Goal: Task Accomplishment & Management: Manage account settings

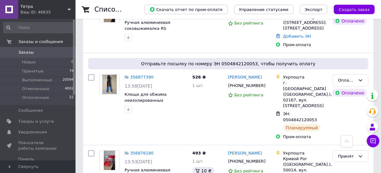
scroll to position [409, 0]
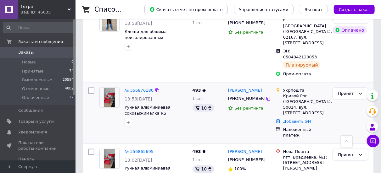
click at [143, 88] on link "№ 356876180" at bounding box center [139, 90] width 29 height 5
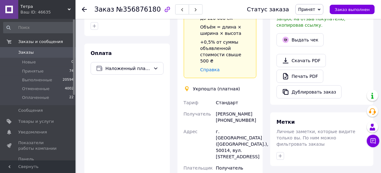
scroll to position [252, 0]
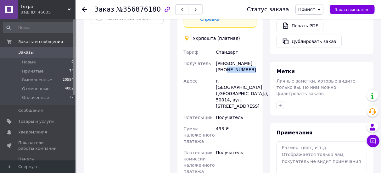
drag, startPoint x: 249, startPoint y: 53, endPoint x: 229, endPoint y: 50, distance: 20.7
click at [224, 58] on div "[PERSON_NAME] [PHONE_NUMBER]" at bounding box center [236, 67] width 43 height 18
copy div "0686030753"
click at [83, 11] on use at bounding box center [84, 9] width 5 height 5
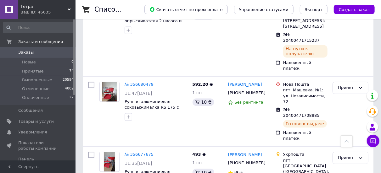
scroll to position [2927, 0]
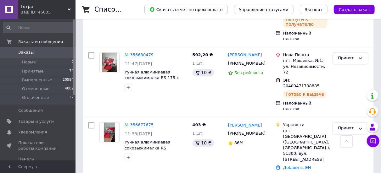
drag, startPoint x: 188, startPoint y: 80, endPoint x: 218, endPoint y: 73, distance: 30.7
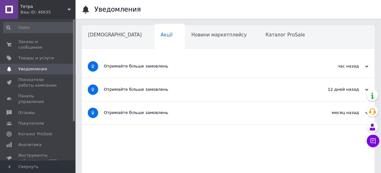
scroll to position [0, 19]
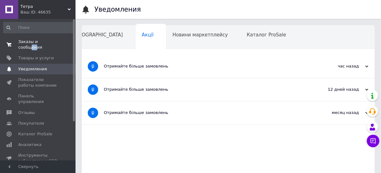
click at [49, 42] on span "Заказы и сообщения" at bounding box center [38, 44] width 40 height 11
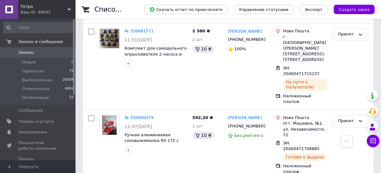
scroll to position [2895, 0]
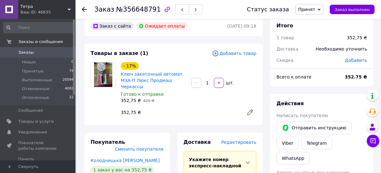
scroll to position [136, 0]
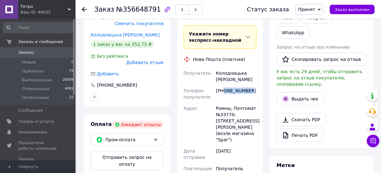
drag, startPoint x: 251, startPoint y: 89, endPoint x: 230, endPoint y: 89, distance: 20.8
click at [224, 91] on div "[PHONE_NUMBER]" at bounding box center [236, 94] width 43 height 18
copy div "0989375059"
click at [83, 9] on use at bounding box center [84, 9] width 5 height 5
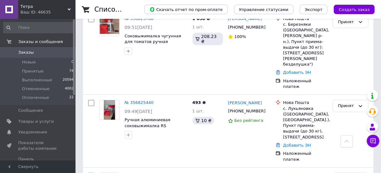
scroll to position [1164, 0]
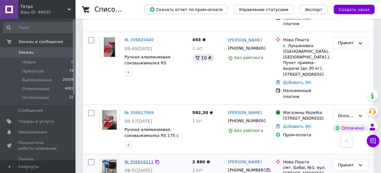
click at [134, 160] on link "№ 356816211" at bounding box center [139, 162] width 29 height 5
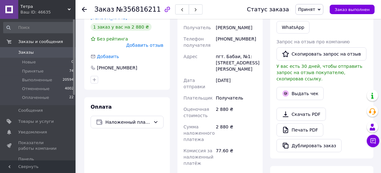
scroll to position [106, 0]
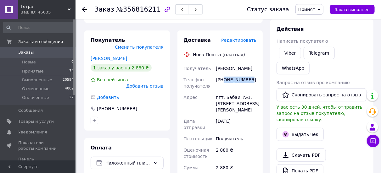
drag, startPoint x: 249, startPoint y: 79, endPoint x: 224, endPoint y: 81, distance: 25.5
click at [224, 81] on div "[PHONE_NUMBER]" at bounding box center [236, 83] width 43 height 18
copy div "0989445335"
click at [158, 106] on div "[PHONE_NUMBER]" at bounding box center [127, 109] width 73 height 6
click at [84, 9] on icon at bounding box center [84, 9] width 5 height 5
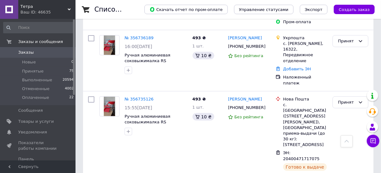
scroll to position [2455, 0]
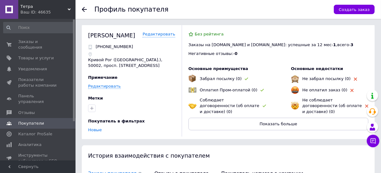
click at [85, 11] on icon at bounding box center [84, 9] width 5 height 5
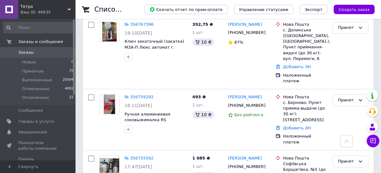
scroll to position [1951, 0]
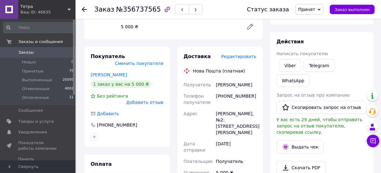
scroll to position [135, 0]
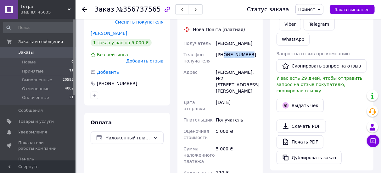
drag, startPoint x: 250, startPoint y: 48, endPoint x: 223, endPoint y: 48, distance: 26.4
click at [223, 49] on div "[PHONE_NUMBER]" at bounding box center [236, 58] width 43 height 18
copy div "0971840260"
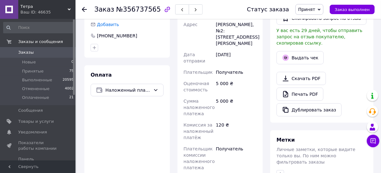
scroll to position [230, 0]
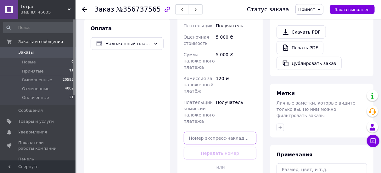
click at [211, 132] on input "text" at bounding box center [220, 138] width 73 height 13
paste input "20400471913974"
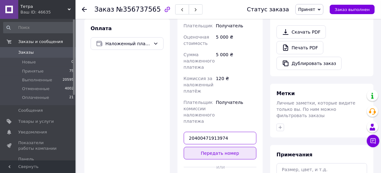
type input "20400471913974"
click at [217, 147] on button "Передать номер" at bounding box center [220, 153] width 73 height 13
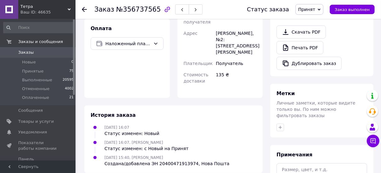
click at [87, 8] on icon at bounding box center [84, 9] width 5 height 5
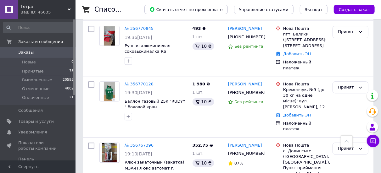
scroll to position [1857, 0]
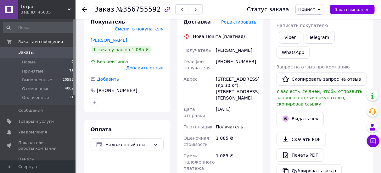
scroll to position [79, 0]
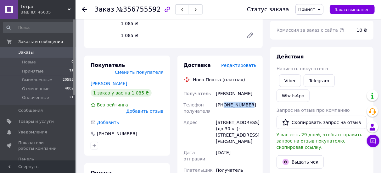
drag, startPoint x: 248, startPoint y: 99, endPoint x: 224, endPoint y: 100, distance: 23.3
click at [224, 100] on div "[PHONE_NUMBER]" at bounding box center [236, 108] width 43 height 18
copy div "0505808681"
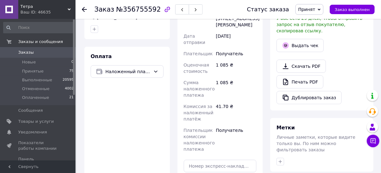
scroll to position [205, 0]
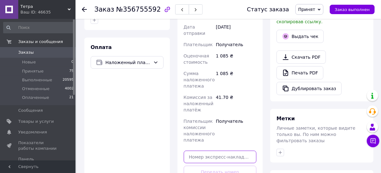
click at [205, 151] on input "text" at bounding box center [220, 157] width 73 height 13
paste input "20400471914291"
type input "20400471914291"
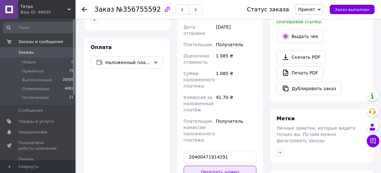
click at [205, 166] on button "Передать номер" at bounding box center [220, 172] width 73 height 13
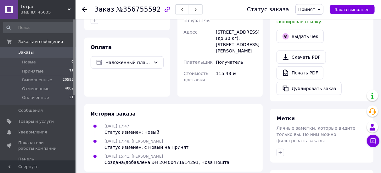
click at [84, 9] on use at bounding box center [84, 9] width 5 height 5
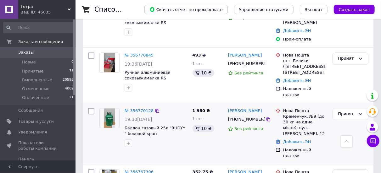
scroll to position [1825, 0]
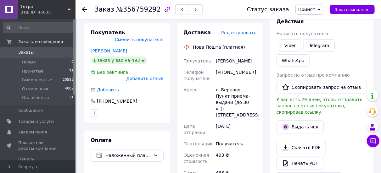
scroll to position [323, 0]
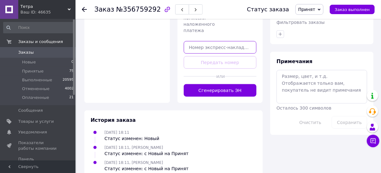
drag, startPoint x: 207, startPoint y: 36, endPoint x: 201, endPoint y: 34, distance: 6.2
click at [201, 41] on input "text" at bounding box center [220, 47] width 73 height 13
paste input "59001432336431"
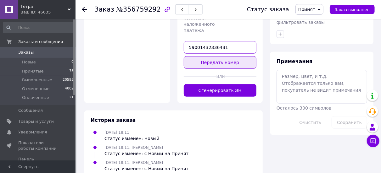
type input "59001432336431"
click at [212, 56] on button "Передать номер" at bounding box center [220, 62] width 73 height 13
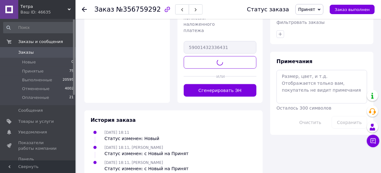
scroll to position [263, 0]
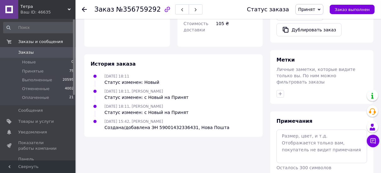
click at [84, 8] on icon at bounding box center [84, 9] width 5 height 5
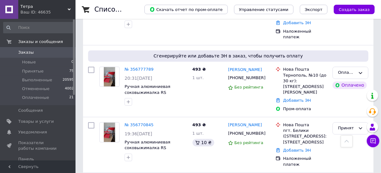
scroll to position [1731, 0]
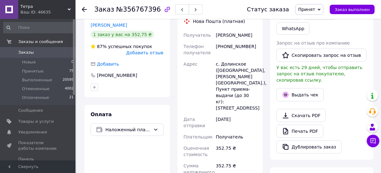
scroll to position [106, 0]
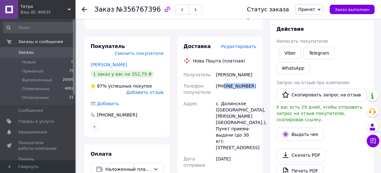
drag, startPoint x: 251, startPoint y: 82, endPoint x: 225, endPoint y: 86, distance: 26.0
click at [225, 86] on div "[PHONE_NUMBER]" at bounding box center [236, 90] width 43 height 18
copy div "0950156197"
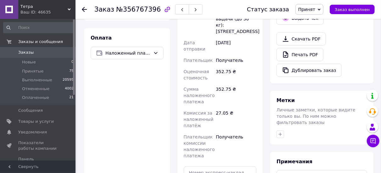
scroll to position [232, 0]
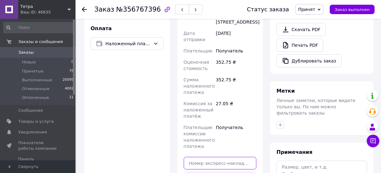
click at [206, 157] on input "text" at bounding box center [220, 163] width 73 height 13
paste input "20400471914843"
type input "20400471914843"
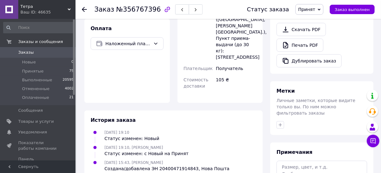
click at [85, 10] on icon at bounding box center [84, 9] width 5 height 5
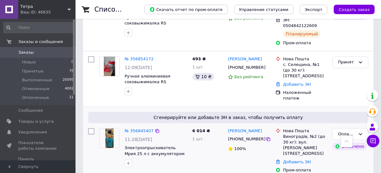
scroll to position [850, 0]
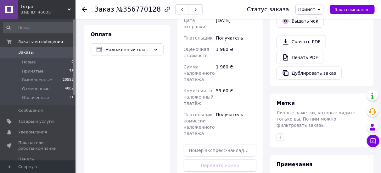
scroll to position [150, 0]
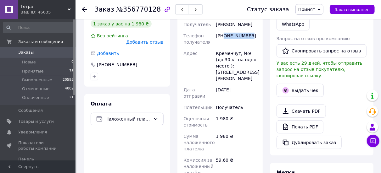
drag, startPoint x: 252, startPoint y: 37, endPoint x: 225, endPoint y: 35, distance: 27.4
click at [225, 35] on div "[PHONE_NUMBER]" at bounding box center [236, 39] width 43 height 18
copy div "0989389203"
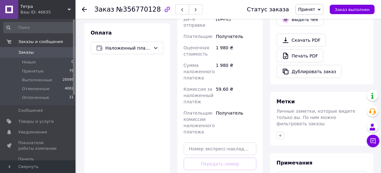
scroll to position [245, 0]
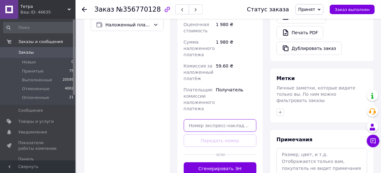
click at [208, 120] on input "text" at bounding box center [220, 126] width 73 height 13
paste input "20400471915185"
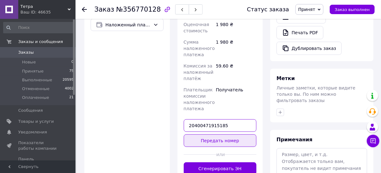
type input "20400471915185"
click at [209, 135] on button "Передать номер" at bounding box center [220, 141] width 73 height 13
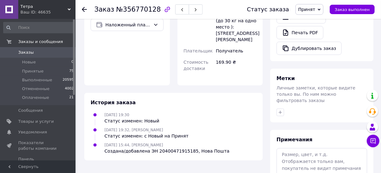
click at [83, 10] on use at bounding box center [84, 9] width 5 height 5
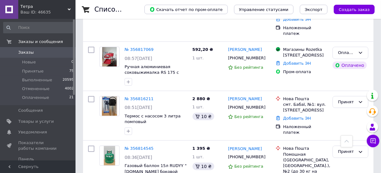
scroll to position [1227, 0]
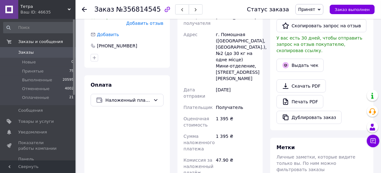
scroll to position [113, 0]
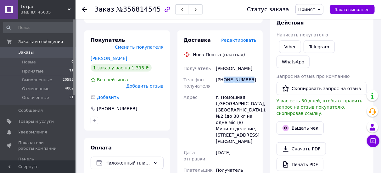
drag, startPoint x: 251, startPoint y: 74, endPoint x: 224, endPoint y: 74, distance: 27.1
click at [224, 74] on div "[PHONE_NUMBER]" at bounding box center [236, 83] width 43 height 18
copy div "0969939107"
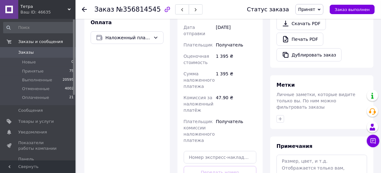
scroll to position [239, 0]
click at [222, 151] on input "text" at bounding box center [220, 157] width 73 height 13
paste input "20400471915594"
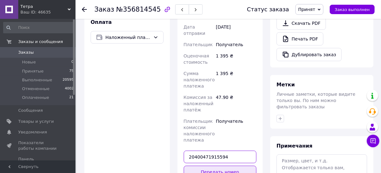
type input "20400471915594"
click at [223, 166] on button "Передать номер" at bounding box center [220, 172] width 73 height 13
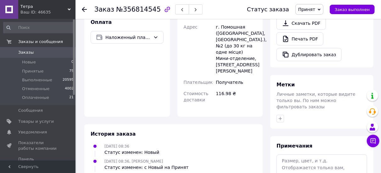
click at [86, 10] on icon at bounding box center [84, 9] width 5 height 5
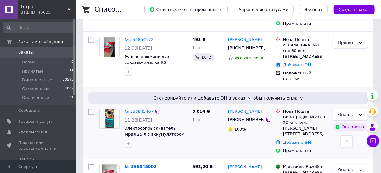
scroll to position [774, 0]
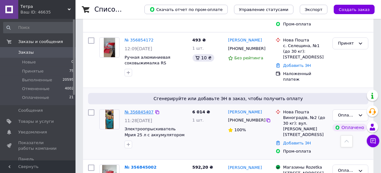
click at [137, 110] on link "№ 356845407" at bounding box center [139, 112] width 29 height 5
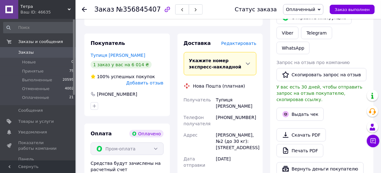
scroll to position [288, 0]
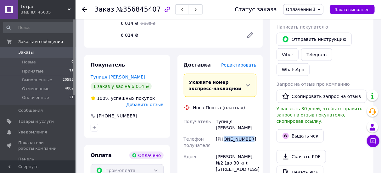
drag, startPoint x: 253, startPoint y: 121, endPoint x: 224, endPoint y: 120, distance: 28.3
click at [224, 134] on div "[PHONE_NUMBER]" at bounding box center [236, 143] width 43 height 18
copy div "0509093055"
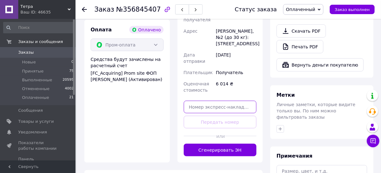
click at [211, 101] on input "text" at bounding box center [220, 107] width 73 height 13
paste input "20400471916004"
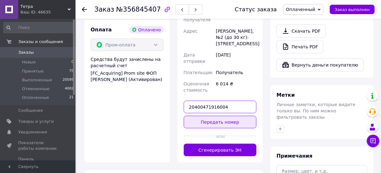
type input "20400471916004"
click at [213, 116] on button "Передать номер" at bounding box center [220, 122] width 73 height 13
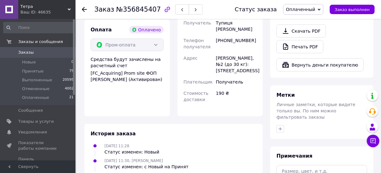
click at [85, 10] on icon at bounding box center [84, 9] width 5 height 5
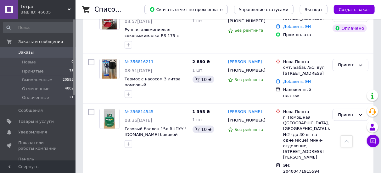
scroll to position [1385, 0]
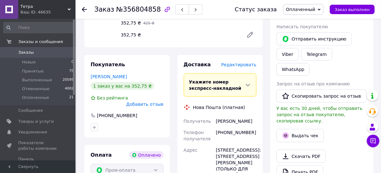
scroll to position [298, 0]
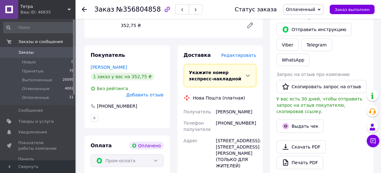
click at [243, 106] on div "[PERSON_NAME]" at bounding box center [236, 111] width 43 height 11
drag, startPoint x: 251, startPoint y: 116, endPoint x: 224, endPoint y: 119, distance: 26.8
click at [224, 119] on div "[PHONE_NUMBER]" at bounding box center [236, 127] width 43 height 18
copy div "0930768045"
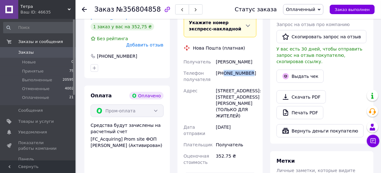
scroll to position [392, 0]
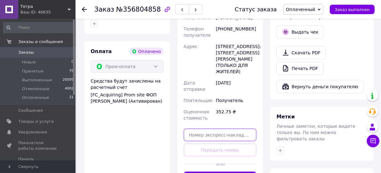
click at [205, 129] on input "text" at bounding box center [220, 135] width 73 height 13
paste input "20400471916384"
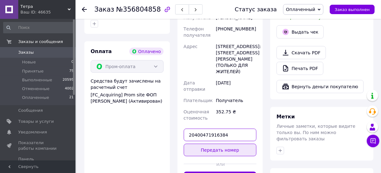
type input "20400471916384"
click at [207, 144] on button "Передать номер" at bounding box center [220, 150] width 73 height 13
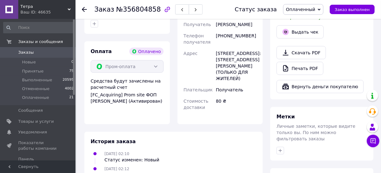
click at [85, 10] on icon at bounding box center [84, 9] width 5 height 5
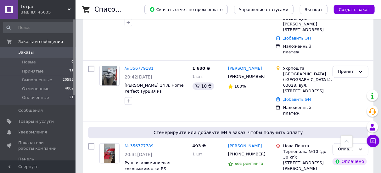
scroll to position [1699, 0]
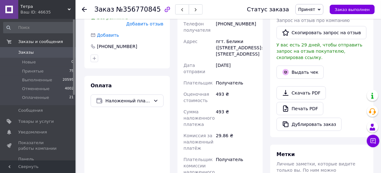
scroll to position [125, 0]
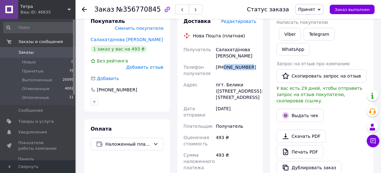
drag, startPoint x: 250, startPoint y: 65, endPoint x: 223, endPoint y: 67, distance: 26.8
click at [223, 67] on div "[PHONE_NUMBER]" at bounding box center [236, 71] width 43 height 18
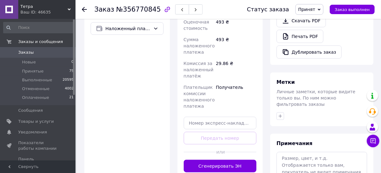
scroll to position [283, 0]
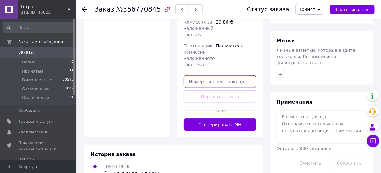
click at [218, 83] on input "text" at bounding box center [220, 82] width 73 height 13
paste input "20400471917515"
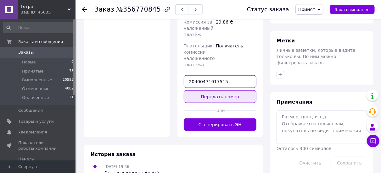
type input "20400471917515"
click at [222, 94] on button "Передать номер" at bounding box center [220, 97] width 73 height 13
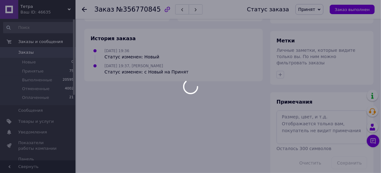
scroll to position [263, 0]
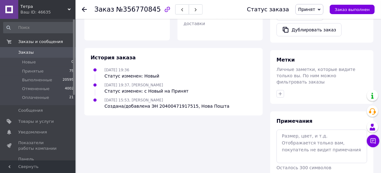
click at [85, 9] on use at bounding box center [84, 9] width 5 height 5
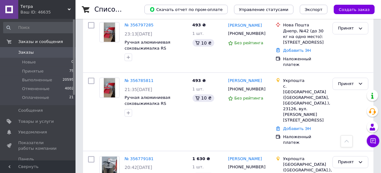
scroll to position [1624, 0]
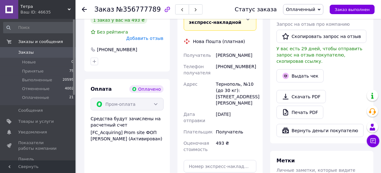
scroll to position [320, 0]
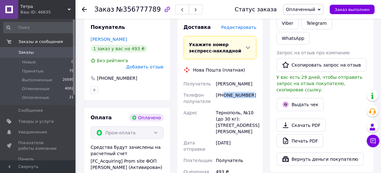
drag, startPoint x: 249, startPoint y: 82, endPoint x: 224, endPoint y: 82, distance: 25.2
click at [224, 90] on div "[PHONE_NUMBER]" at bounding box center [236, 99] width 43 height 18
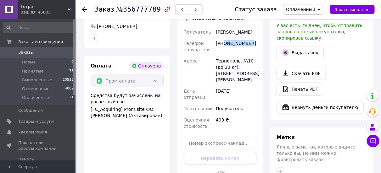
scroll to position [414, 0]
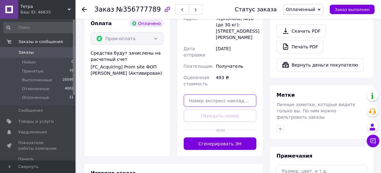
click at [212, 95] on input "text" at bounding box center [220, 101] width 73 height 13
paste input "20400471917812"
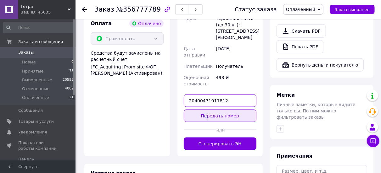
type input "20400471917812"
click at [212, 110] on button "Передать номер" at bounding box center [220, 116] width 73 height 13
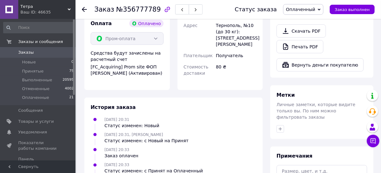
click at [85, 10] on icon at bounding box center [84, 9] width 5 height 5
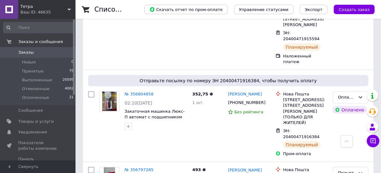
scroll to position [1448, 0]
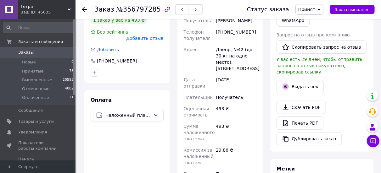
scroll to position [150, 0]
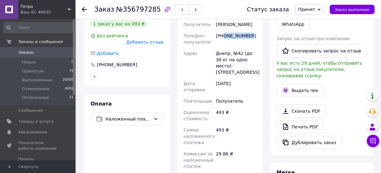
drag, startPoint x: 252, startPoint y: 42, endPoint x: 224, endPoint y: 37, distance: 28.4
click at [224, 37] on div "[PHONE_NUMBER]" at bounding box center [236, 39] width 43 height 18
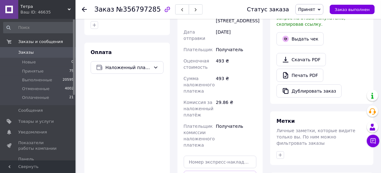
scroll to position [245, 0]
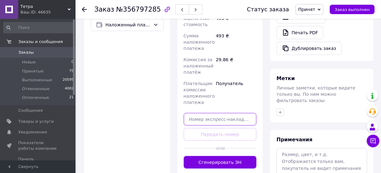
click at [211, 114] on input "text" at bounding box center [220, 119] width 73 height 13
paste input "20400471918079"
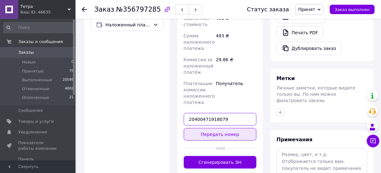
type input "20400471918079"
click at [210, 128] on button "Передать номер" at bounding box center [220, 134] width 73 height 13
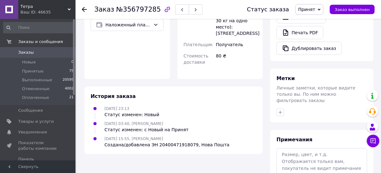
click at [84, 9] on use at bounding box center [84, 9] width 5 height 5
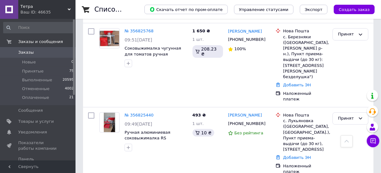
scroll to position [1133, 0]
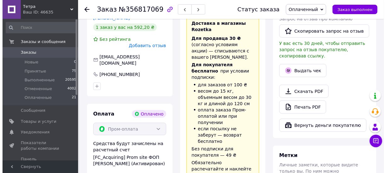
scroll to position [259, 0]
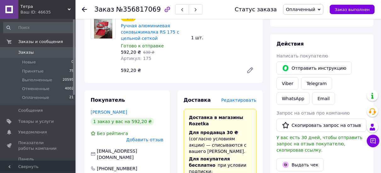
click at [246, 98] on span "Редактировать" at bounding box center [238, 100] width 35 height 5
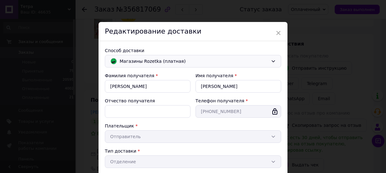
click at [227, 60] on span "Магазины Rozetka (платная)" at bounding box center [194, 61] width 149 height 7
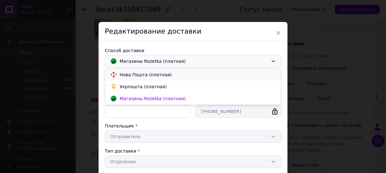
click at [138, 77] on span "Нова Пошта (платная)" at bounding box center [198, 75] width 156 height 6
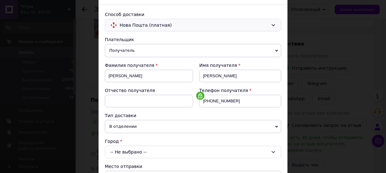
scroll to position [63, 0]
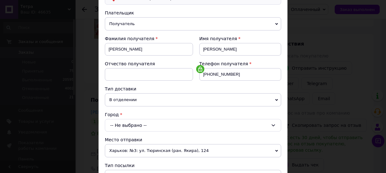
click at [159, 123] on div "-- Не выбрано --" at bounding box center [193, 125] width 176 height 13
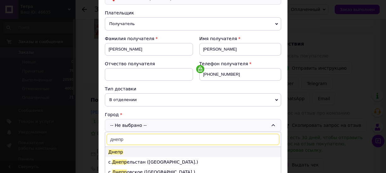
type input "днепр"
click at [147, 150] on li "Днепр" at bounding box center [193, 152] width 176 height 10
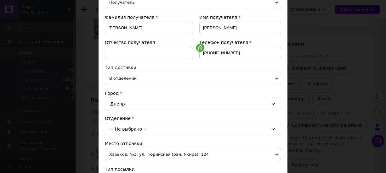
scroll to position [94, 0]
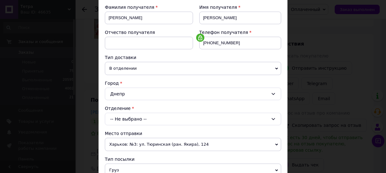
click at [141, 119] on div "-- Не выбрано --" at bounding box center [193, 119] width 176 height 13
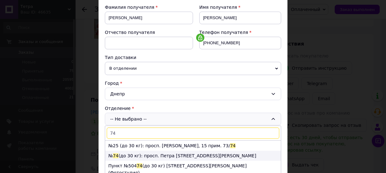
type input "74"
click at [159, 155] on li "№ 74 (до 30 кг): просп. [PERSON_NAME] ([STREET_ADDRESS][PERSON_NAME]" at bounding box center [193, 156] width 176 height 10
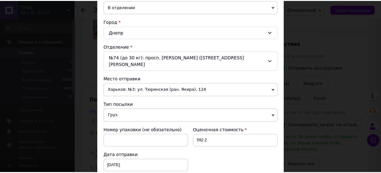
scroll to position [220, 0]
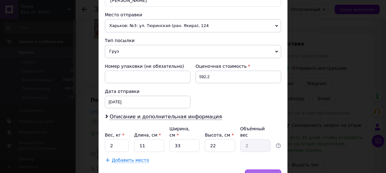
click at [268, 173] on span "Сохранить" at bounding box center [262, 176] width 23 height 5
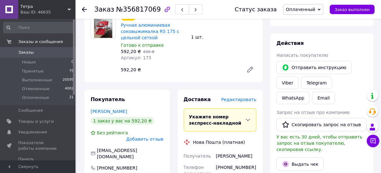
scroll to position [291, 0]
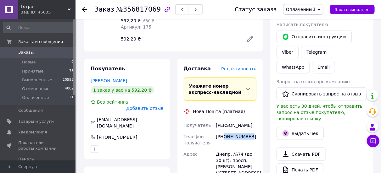
drag, startPoint x: 251, startPoint y: 126, endPoint x: 224, endPoint y: 125, distance: 26.8
click at [224, 131] on div "[PHONE_NUMBER]" at bounding box center [236, 140] width 43 height 18
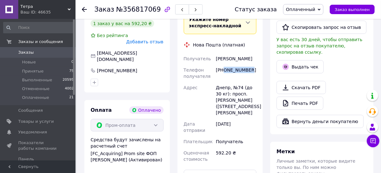
scroll to position [385, 0]
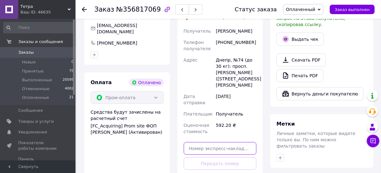
click at [220, 143] on input "text" at bounding box center [220, 149] width 73 height 13
paste input "20400471921363"
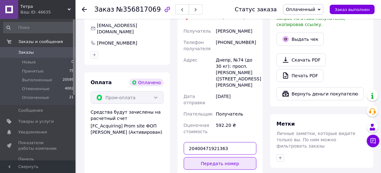
type input "20400471921363"
click at [220, 158] on button "Передать номер" at bounding box center [220, 164] width 73 height 13
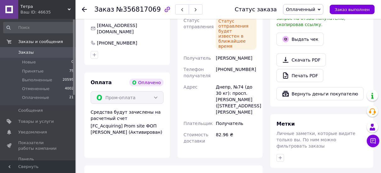
click at [86, 11] on icon at bounding box center [84, 9] width 5 height 5
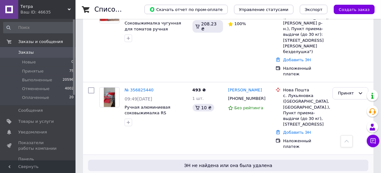
scroll to position [1101, 0]
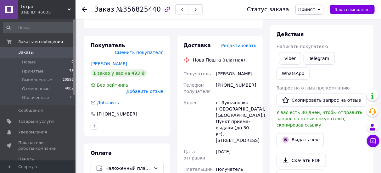
scroll to position [100, 0]
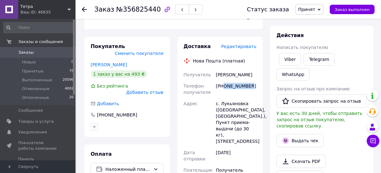
drag, startPoint x: 250, startPoint y: 84, endPoint x: 224, endPoint y: 86, distance: 26.5
click at [224, 86] on div "[PHONE_NUMBER]" at bounding box center [236, 90] width 43 height 18
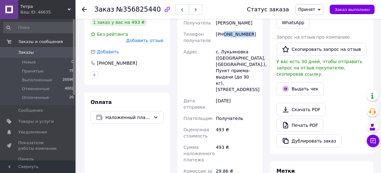
scroll to position [226, 0]
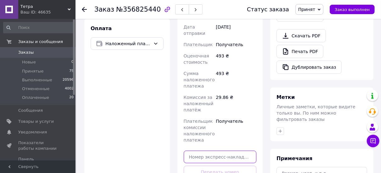
click at [221, 151] on input "text" at bounding box center [220, 157] width 73 height 13
paste input "20400471922314"
type input "20400471922314"
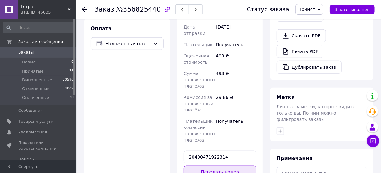
click at [219, 166] on button "Передать номер" at bounding box center [220, 172] width 73 height 13
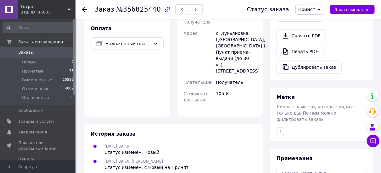
click at [85, 10] on icon at bounding box center [84, 9] width 5 height 5
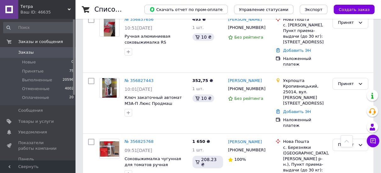
scroll to position [1070, 0]
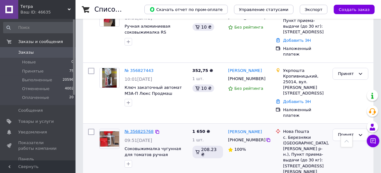
click at [137, 129] on link "№ 356825768" at bounding box center [139, 131] width 29 height 5
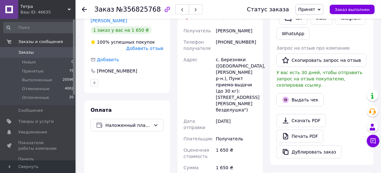
scroll to position [79, 0]
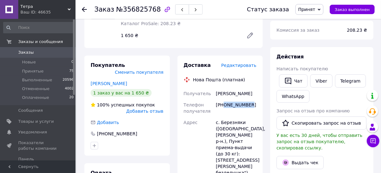
drag, startPoint x: 255, startPoint y: 105, endPoint x: 224, endPoint y: 107, distance: 31.2
click at [224, 107] on div "[PHONE_NUMBER]" at bounding box center [236, 108] width 43 height 18
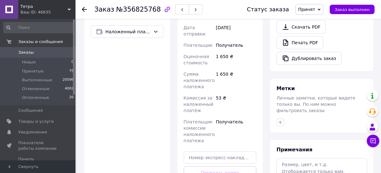
scroll to position [236, 0]
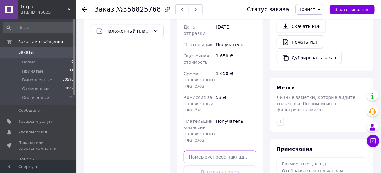
click at [216, 151] on input "text" at bounding box center [220, 157] width 73 height 13
paste input "20400471923019"
type input "20400471923019"
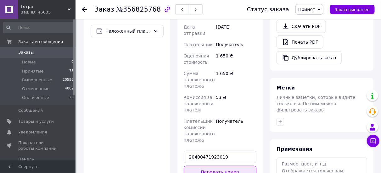
click at [211, 166] on button "Передать номер" at bounding box center [220, 172] width 73 height 13
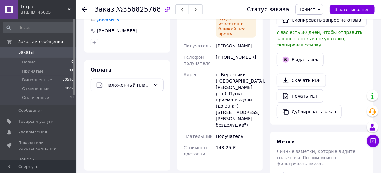
scroll to position [110, 0]
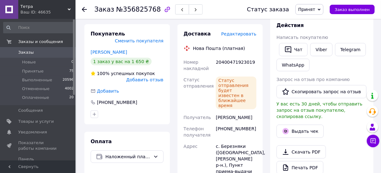
click at [83, 12] on icon at bounding box center [84, 9] width 5 height 5
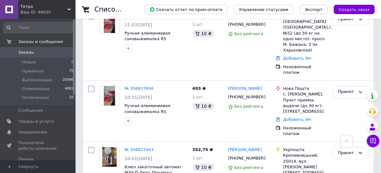
scroll to position [944, 0]
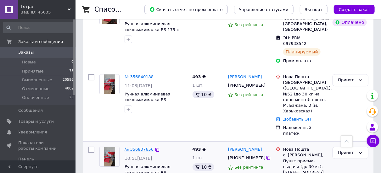
click at [142, 147] on link "№ 356837656" at bounding box center [139, 149] width 29 height 5
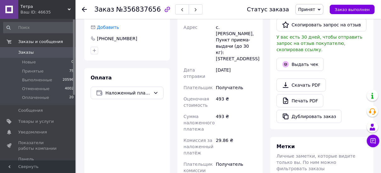
scroll to position [119, 0]
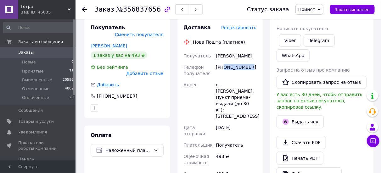
drag, startPoint x: 251, startPoint y: 68, endPoint x: 225, endPoint y: 67, distance: 26.8
click at [225, 67] on div "[PHONE_NUMBER]" at bounding box center [236, 71] width 43 height 18
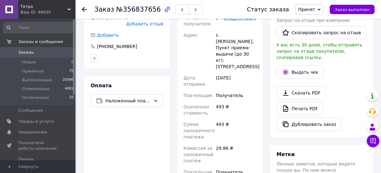
scroll to position [213, 0]
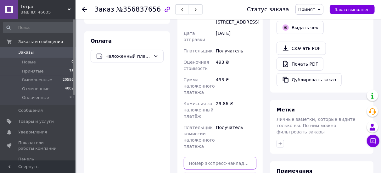
click at [217, 157] on input "text" at bounding box center [220, 163] width 73 height 13
paste input "20400471925936"
type input "20400471925936"
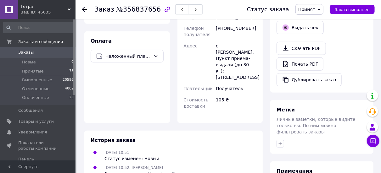
click at [85, 9] on use at bounding box center [84, 9] width 5 height 5
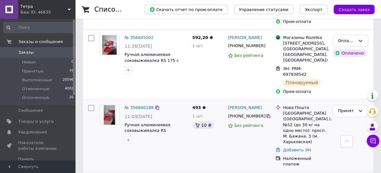
scroll to position [913, 0]
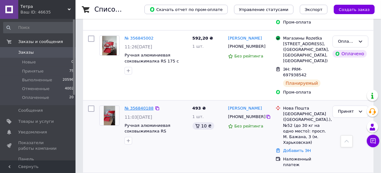
click at [139, 106] on link "№ 356840188" at bounding box center [139, 108] width 29 height 5
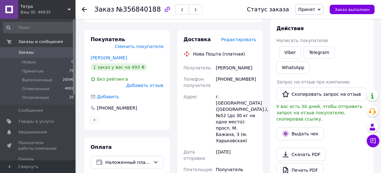
scroll to position [94, 0]
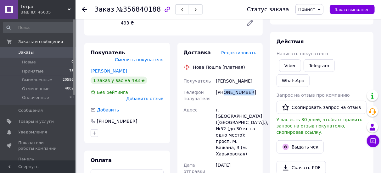
drag, startPoint x: 249, startPoint y: 90, endPoint x: 224, endPoint y: 92, distance: 25.0
click at [224, 92] on div "[PHONE_NUMBER]" at bounding box center [236, 96] width 43 height 18
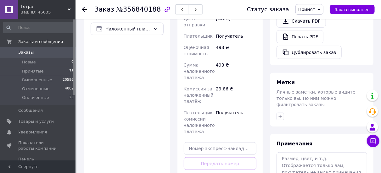
scroll to position [283, 0]
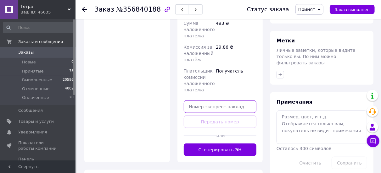
click at [205, 101] on input "text" at bounding box center [220, 107] width 73 height 13
paste input "20400471926200"
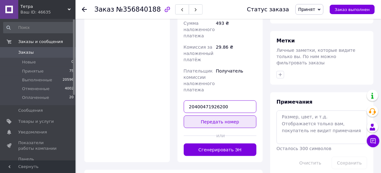
type input "20400471926200"
click at [207, 116] on button "Передать номер" at bounding box center [220, 122] width 73 height 13
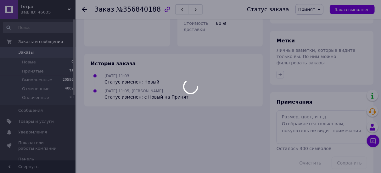
scroll to position [263, 0]
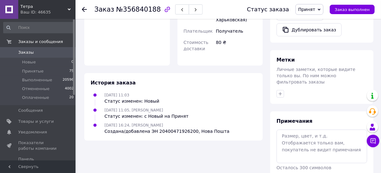
click at [85, 10] on icon at bounding box center [84, 9] width 5 height 5
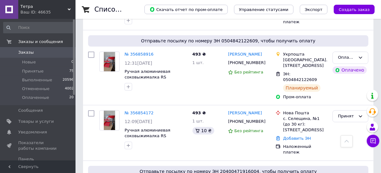
scroll to position [692, 0]
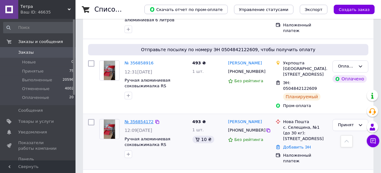
click at [142, 120] on link "№ 356854172" at bounding box center [139, 122] width 29 height 5
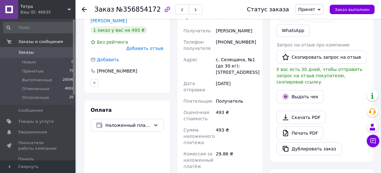
scroll to position [113, 0]
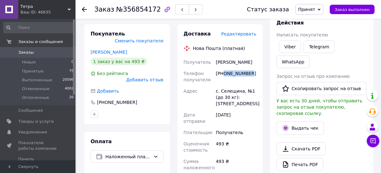
drag, startPoint x: 252, startPoint y: 74, endPoint x: 222, endPoint y: 74, distance: 29.6
click at [222, 74] on div "[PHONE_NUMBER]" at bounding box center [236, 77] width 43 height 18
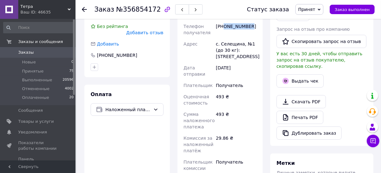
scroll to position [207, 0]
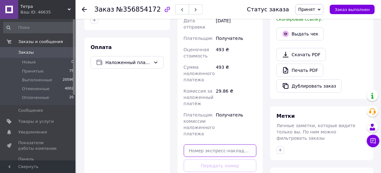
click at [214, 145] on input "text" at bounding box center [220, 151] width 73 height 13
paste input "20400471926484"
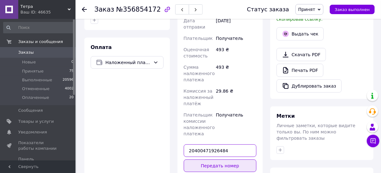
type input "20400471926484"
click at [216, 160] on button "Передать номер" at bounding box center [220, 166] width 73 height 13
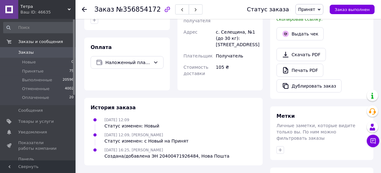
click at [84, 8] on use at bounding box center [84, 9] width 5 height 5
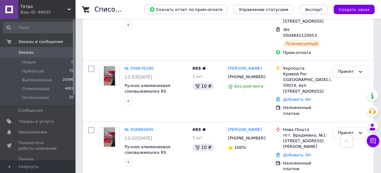
scroll to position [472, 0]
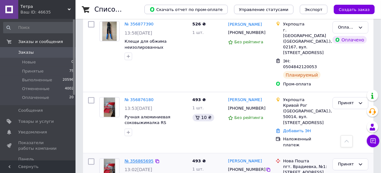
click at [141, 159] on link "№ 356865695" at bounding box center [139, 161] width 29 height 5
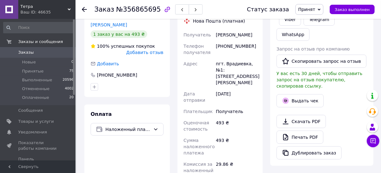
scroll to position [113, 0]
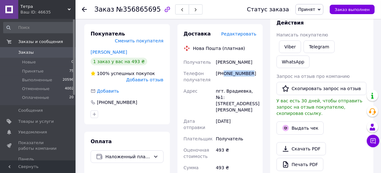
drag, startPoint x: 250, startPoint y: 75, endPoint x: 225, endPoint y: 75, distance: 25.2
click at [225, 75] on div "[PHONE_NUMBER]" at bounding box center [236, 77] width 43 height 18
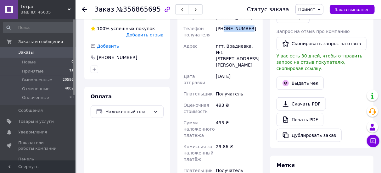
scroll to position [207, 0]
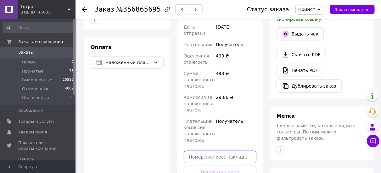
click at [213, 151] on input "text" at bounding box center [220, 157] width 73 height 13
paste input "20400471926932"
type input "20400471926932"
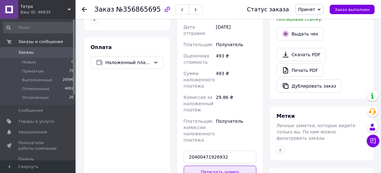
click at [215, 166] on button "Передать номер" at bounding box center [220, 172] width 73 height 13
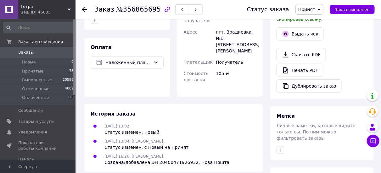
click at [84, 11] on icon at bounding box center [84, 9] width 5 height 5
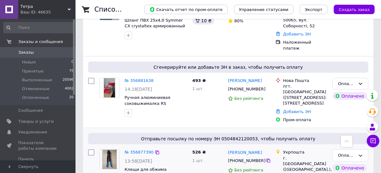
scroll to position [334, 0]
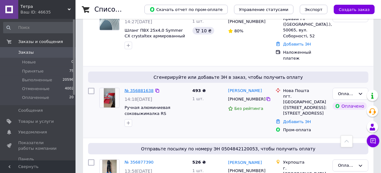
click at [138, 88] on link "№ 356881638" at bounding box center [139, 90] width 29 height 5
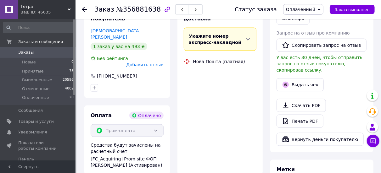
scroll to position [334, 0]
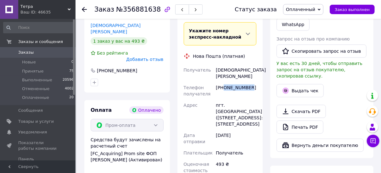
drag, startPoint x: 251, startPoint y: 70, endPoint x: 224, endPoint y: 71, distance: 27.1
click at [224, 82] on div "[PHONE_NUMBER]" at bounding box center [236, 91] width 43 height 18
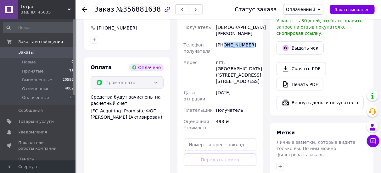
scroll to position [397, 0]
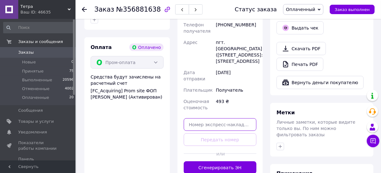
click at [210, 119] on input "text" at bounding box center [220, 125] width 73 height 13
paste input "20400471927377"
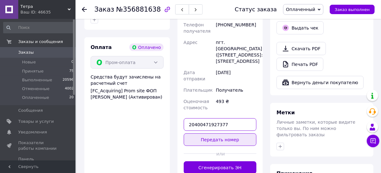
type input "20400471927377"
click at [216, 134] on button "Передать номер" at bounding box center [220, 140] width 73 height 13
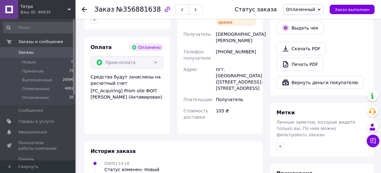
click at [85, 11] on icon at bounding box center [84, 9] width 5 height 5
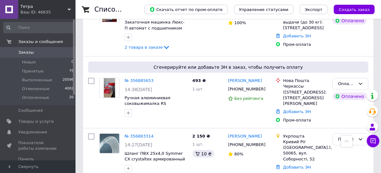
scroll to position [208, 0]
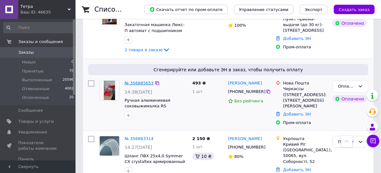
click at [141, 81] on link "№ 356885653" at bounding box center [139, 83] width 29 height 5
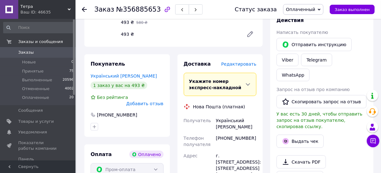
scroll to position [334, 0]
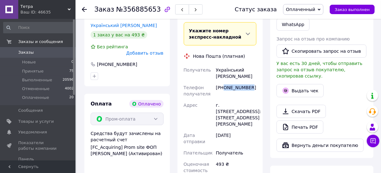
drag, startPoint x: 250, startPoint y: 68, endPoint x: 224, endPoint y: 69, distance: 26.8
click at [224, 82] on div "[PHONE_NUMBER]" at bounding box center [236, 91] width 43 height 18
paste input "20400471927674"
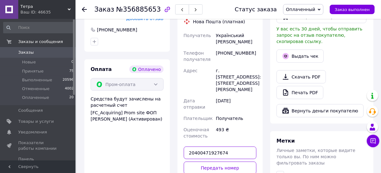
scroll to position [397, 0]
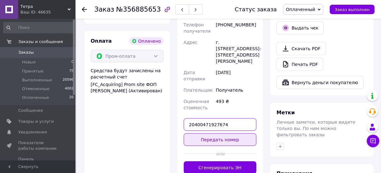
type input "20400471927674"
click at [217, 134] on button "Передать номер" at bounding box center [220, 140] width 73 height 13
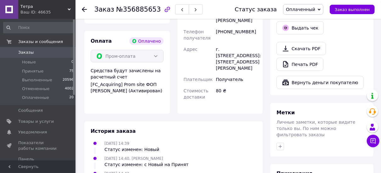
click at [82, 10] on icon at bounding box center [84, 9] width 5 height 5
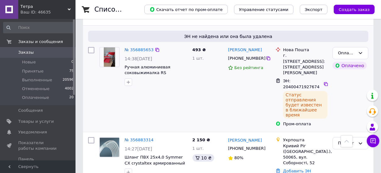
scroll to position [302, 0]
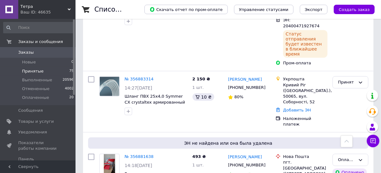
click at [44, 70] on li "Принятые 75" at bounding box center [38, 71] width 77 height 9
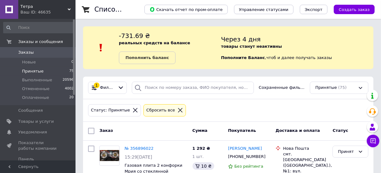
click at [177, 111] on icon at bounding box center [180, 111] width 6 height 6
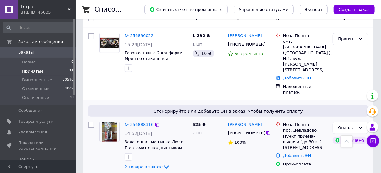
scroll to position [63, 0]
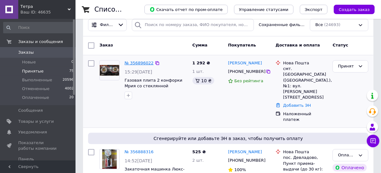
click at [143, 62] on link "№ 356896022" at bounding box center [139, 63] width 29 height 5
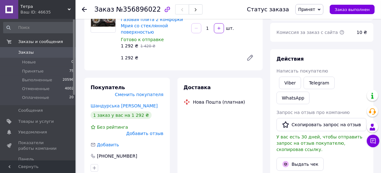
scroll to position [94, 0]
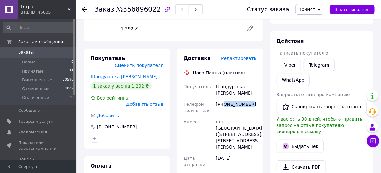
drag, startPoint x: 255, startPoint y: 103, endPoint x: 223, endPoint y: 105, distance: 31.5
click at [223, 105] on div "[PHONE_NUMBER]" at bounding box center [236, 108] width 43 height 18
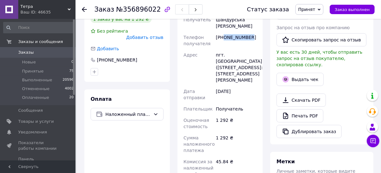
scroll to position [220, 0]
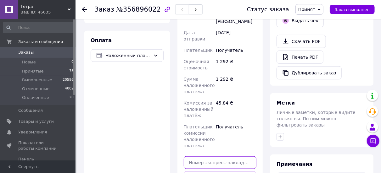
click at [210, 157] on input "text" at bounding box center [220, 163] width 73 height 13
paste input "20400471929079"
type input "20400471929079"
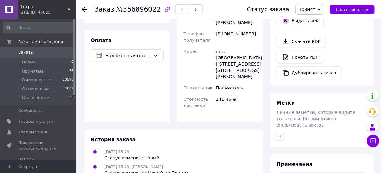
click at [87, 11] on icon at bounding box center [84, 9] width 5 height 5
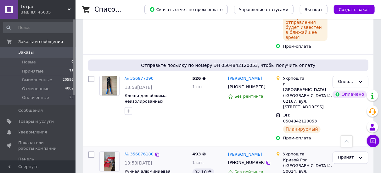
scroll to position [535, 0]
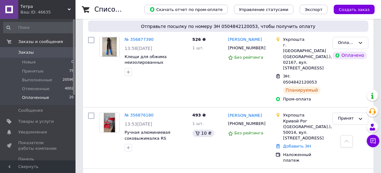
click at [50, 96] on li "Оплаченные 20" at bounding box center [38, 99] width 77 height 12
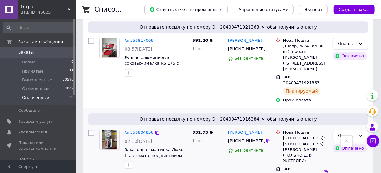
scroll to position [661, 0]
